Goal: Task Accomplishment & Management: Use online tool/utility

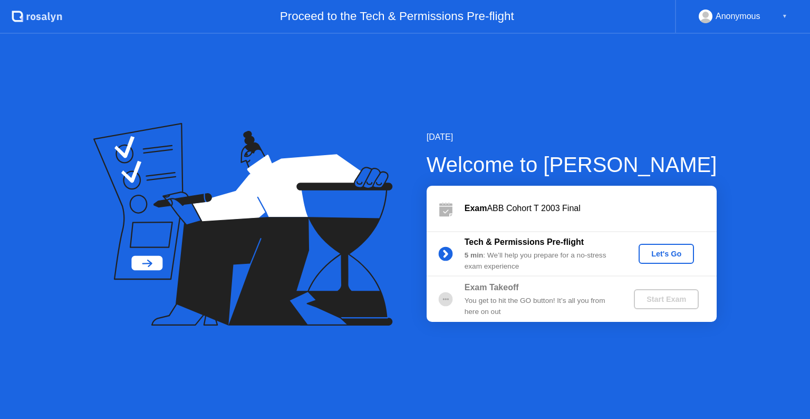
click at [662, 251] on div "Let's Go" at bounding box center [666, 253] width 47 height 8
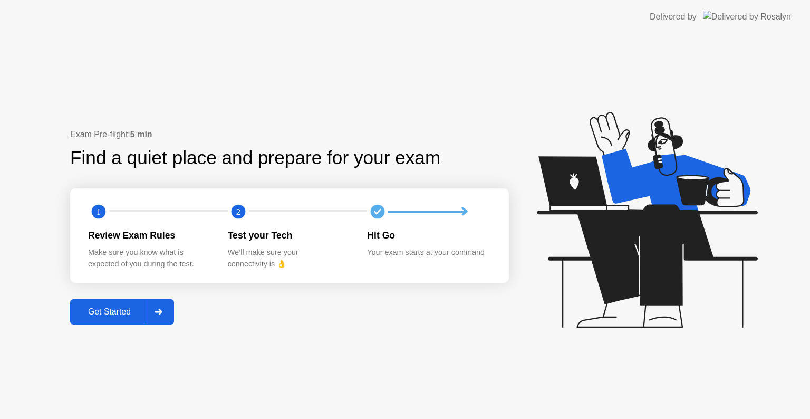
click at [80, 304] on button "Get Started" at bounding box center [122, 311] width 104 height 25
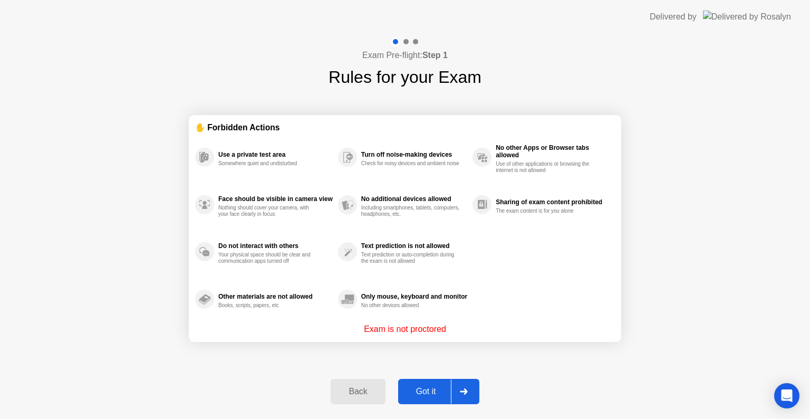
click at [445, 384] on button "Got it" at bounding box center [438, 391] width 81 height 25
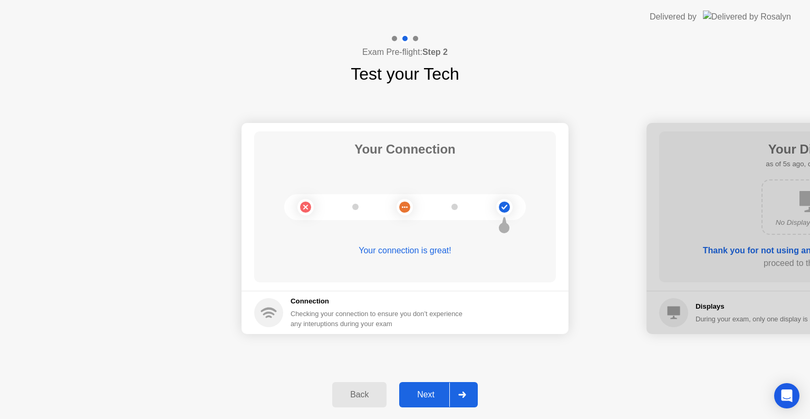
click at [443, 391] on div "Next" at bounding box center [425, 394] width 47 height 9
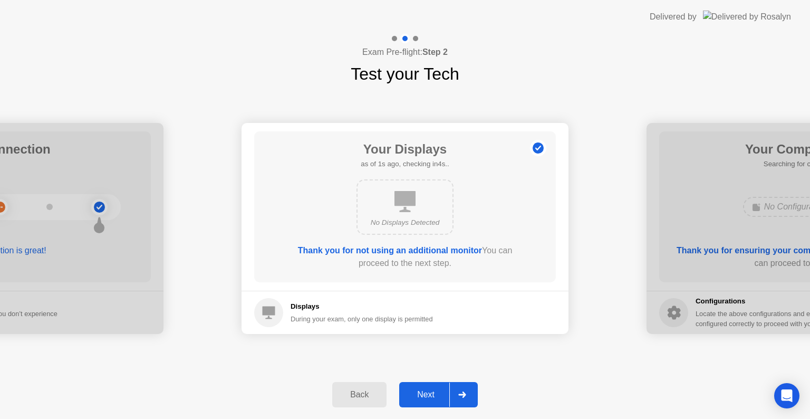
click at [437, 381] on div "Back Next" at bounding box center [405, 394] width 810 height 49
click at [437, 397] on div "Next" at bounding box center [425, 394] width 47 height 9
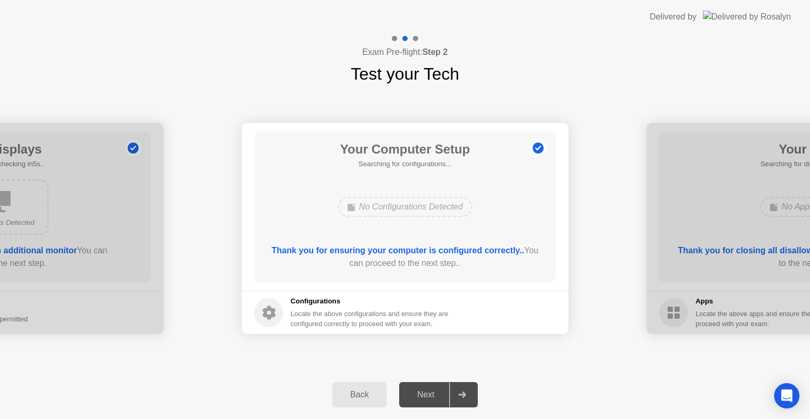
click at [438, 243] on div "Your Computer Setup Searching for configurations... No Configurations Detected …" at bounding box center [405, 206] width 302 height 151
click at [450, 385] on div at bounding box center [461, 394] width 25 height 24
click at [460, 393] on icon at bounding box center [461, 394] width 7 height 6
click at [520, 304] on footer "Configurations Locate the above configurations and ensure they are configured c…" at bounding box center [405, 312] width 327 height 43
drag, startPoint x: 367, startPoint y: 341, endPoint x: 377, endPoint y: 347, distance: 11.1
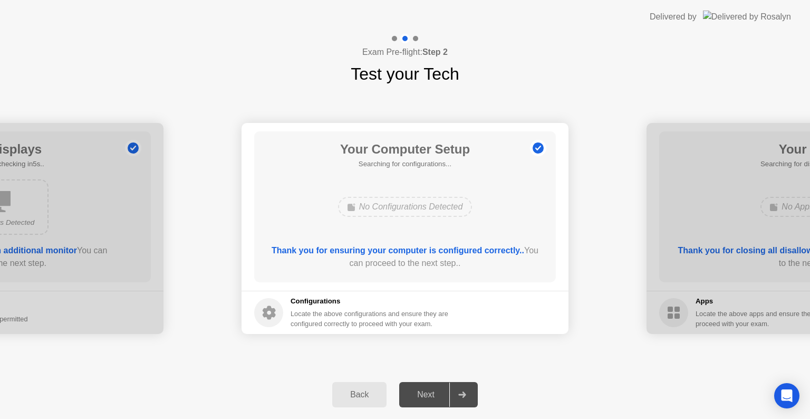
click at [377, 347] on div "Your Connection Your connection is great! Connection Checking your connection t…" at bounding box center [405, 228] width 810 height 284
click at [428, 392] on div "Next" at bounding box center [425, 394] width 47 height 9
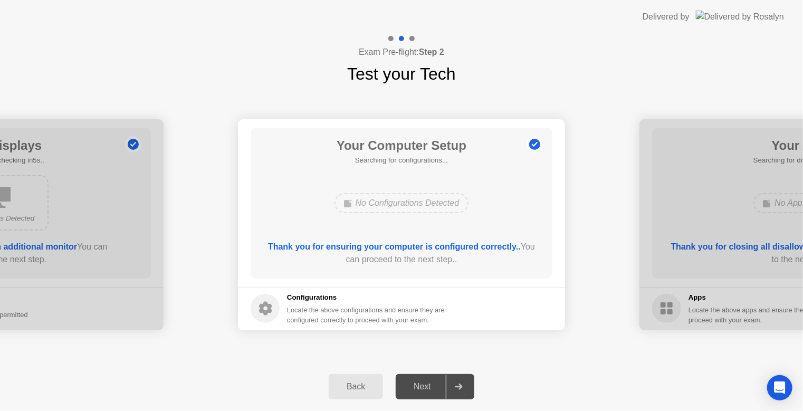
drag, startPoint x: 425, startPoint y: 383, endPoint x: 600, endPoint y: 253, distance: 218.2
click at [425, 383] on div "Next" at bounding box center [422, 386] width 47 height 9
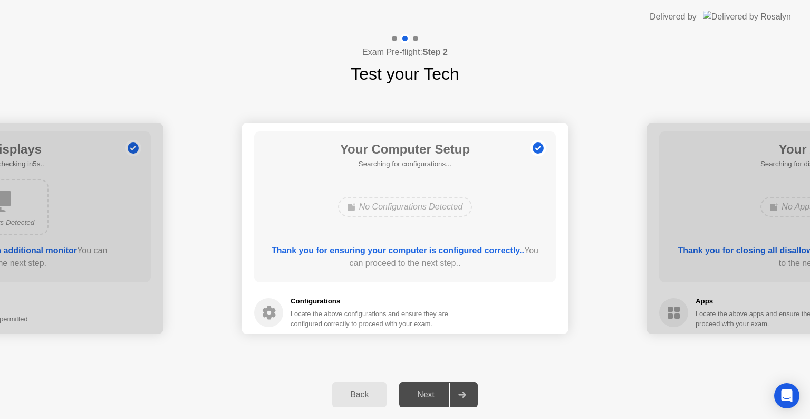
drag, startPoint x: 688, startPoint y: 323, endPoint x: 388, endPoint y: 321, distance: 300.6
click at [285, 353] on div "Your Connection Your connection is great! Connection Checking your connection t…" at bounding box center [405, 228] width 810 height 284
drag, startPoint x: 605, startPoint y: 204, endPoint x: 184, endPoint y: 252, distance: 423.5
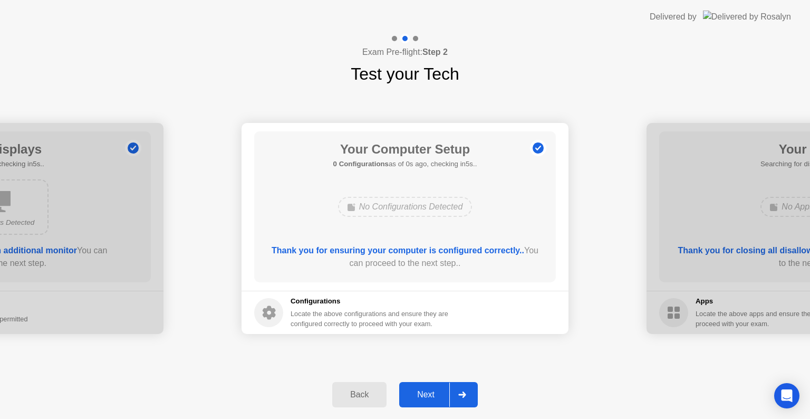
drag, startPoint x: 128, startPoint y: 255, endPoint x: 143, endPoint y: 267, distance: 19.9
click at [129, 255] on div at bounding box center [0, 228] width 327 height 211
click at [435, 401] on button "Next" at bounding box center [438, 394] width 79 height 25
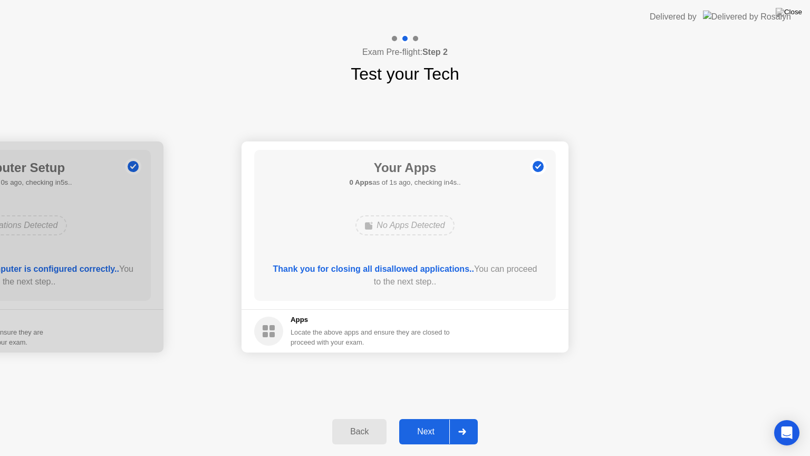
click at [438, 418] on div "Next" at bounding box center [425, 431] width 47 height 9
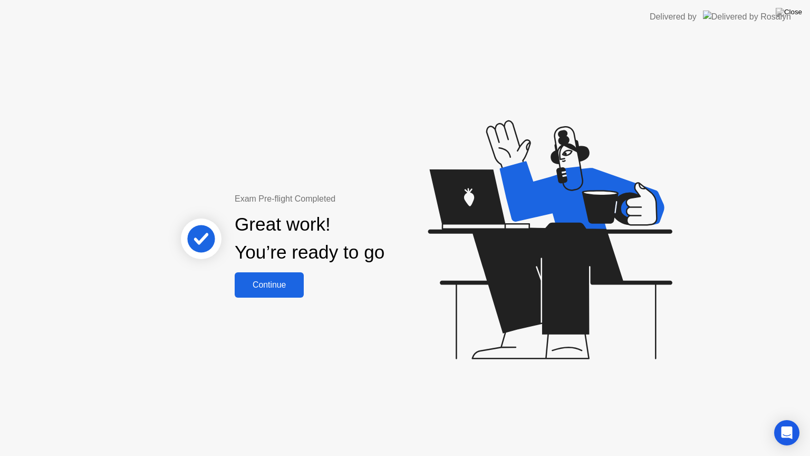
click at [281, 292] on button "Continue" at bounding box center [269, 284] width 69 height 25
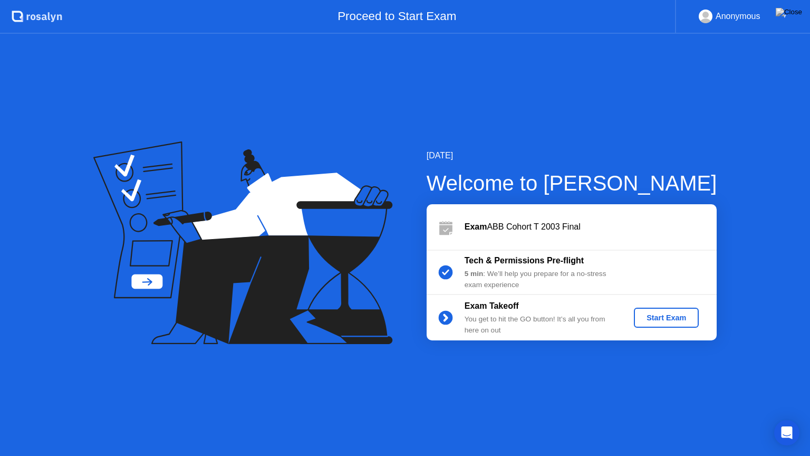
click at [664, 321] on div "Start Exam" at bounding box center [666, 317] width 56 height 8
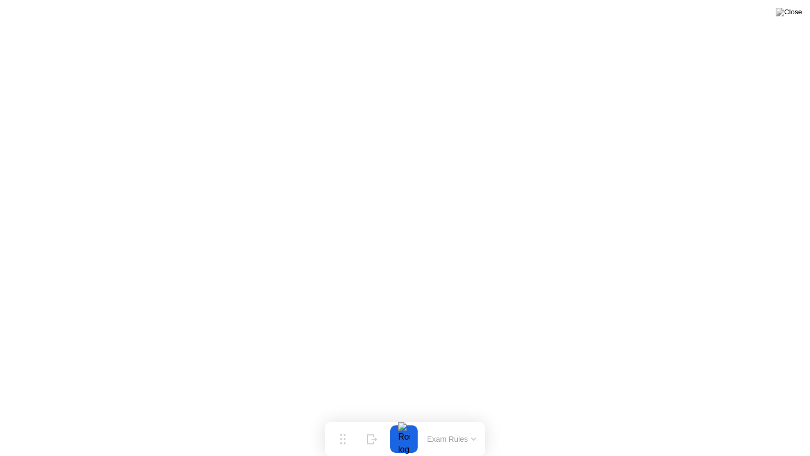
click at [343, 418] on div "Move Hide Exam Rules" at bounding box center [405, 439] width 160 height 34
click at [472, 418] on button "Exam Rules" at bounding box center [452, 438] width 56 height 9
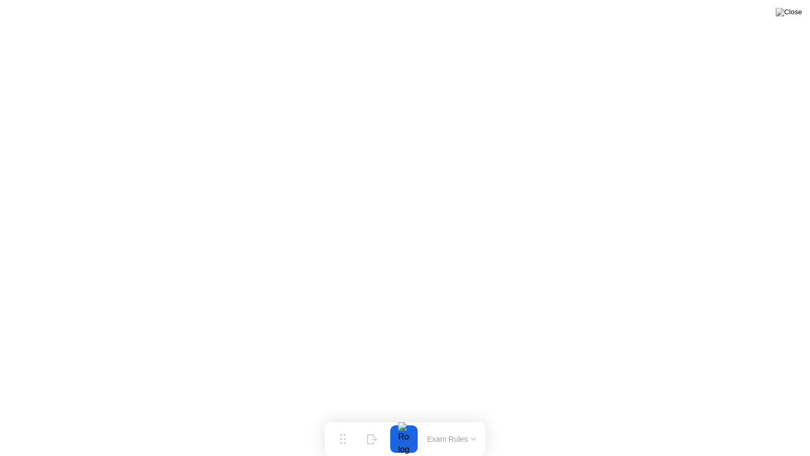
click at [792, 19] on button at bounding box center [789, 12] width 32 height 14
drag, startPoint x: 443, startPoint y: 250, endPoint x: 447, endPoint y: 245, distance: 7.2
click at [799, 12] on img at bounding box center [789, 12] width 26 height 8
